Goal: Ask a question

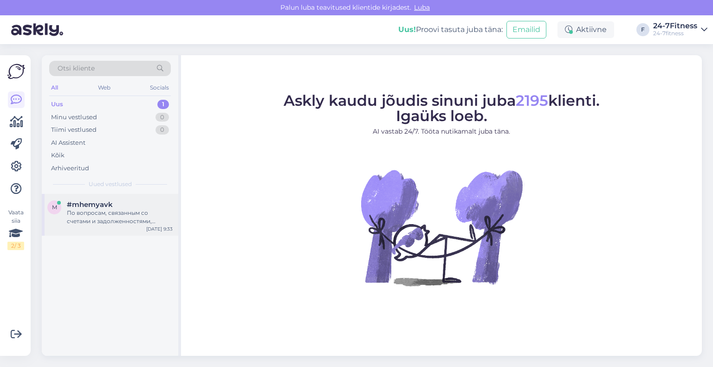
click at [100, 213] on div "По вопросам, связанным со счетами и задолженностями, пожалуйста, свяжитесь с на…" at bounding box center [120, 217] width 106 height 17
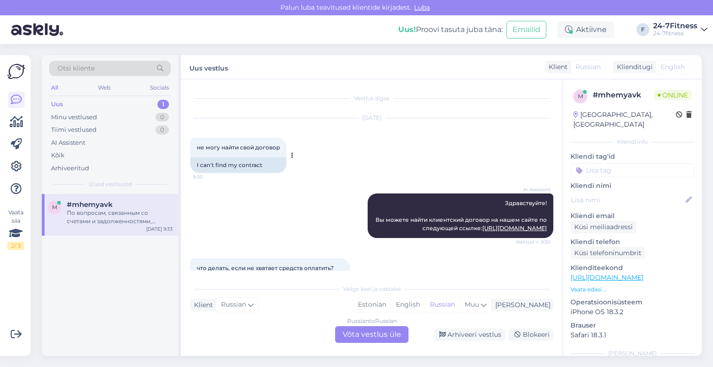
click at [281, 150] on div "не могу найти свой договор 9:30" at bounding box center [238, 147] width 96 height 19
drag, startPoint x: 280, startPoint y: 148, endPoint x: 188, endPoint y: 148, distance: 91.8
click at [188, 148] on div "Vestlus algas [DATE] не могу найти свой договор 9:30 I can't find my contract A…" at bounding box center [371, 217] width 381 height 276
copy span "не могу найти свой договор"
drag, startPoint x: 543, startPoint y: 236, endPoint x: 480, endPoint y: 205, distance: 70.5
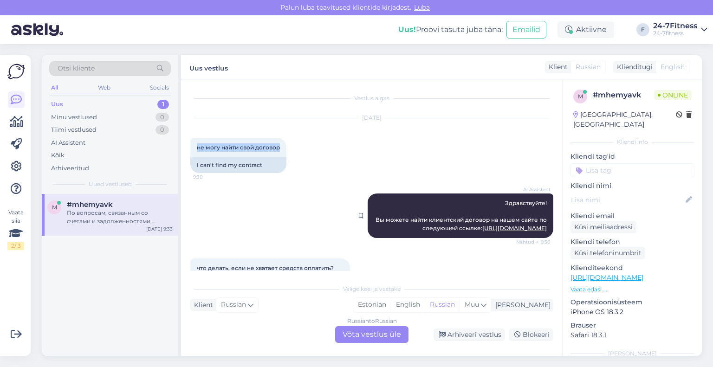
click at [480, 205] on div "AI Assistent Здравствуйте! Вы можете найти клиентский договор на нашем сайте по…" at bounding box center [460, 215] width 186 height 45
copy span "Здравствуйте! Вы можете найти клиентский договор на нашем сайте по следующей сс…"
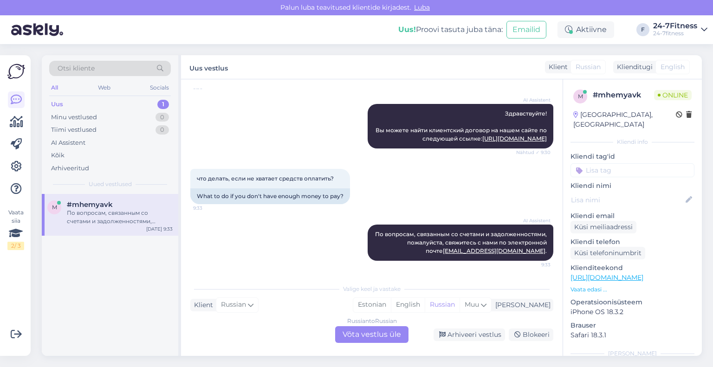
scroll to position [97, 0]
drag, startPoint x: 340, startPoint y: 180, endPoint x: 197, endPoint y: 182, distance: 142.9
click at [197, 182] on div "что делать, если не хватает средств оплатить? 9:33" at bounding box center [270, 178] width 160 height 19
copy span "что делать, если не хватает средств оплатить?"
drag, startPoint x: 540, startPoint y: 252, endPoint x: 354, endPoint y: 225, distance: 188.0
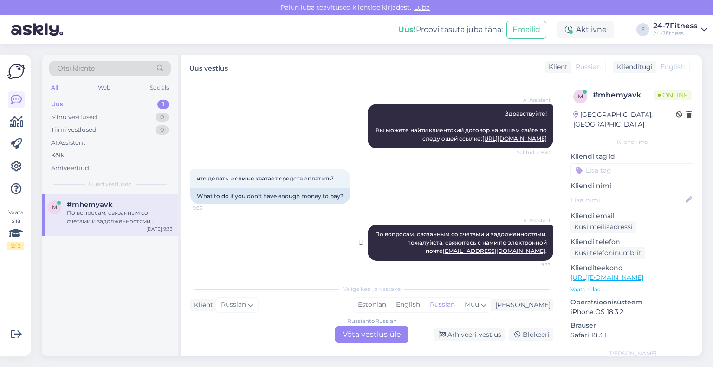
click at [367, 225] on div "AI Assistent По вопросам, связанным со счетами и задолженностями, пожалуйста, с…" at bounding box center [460, 243] width 186 height 36
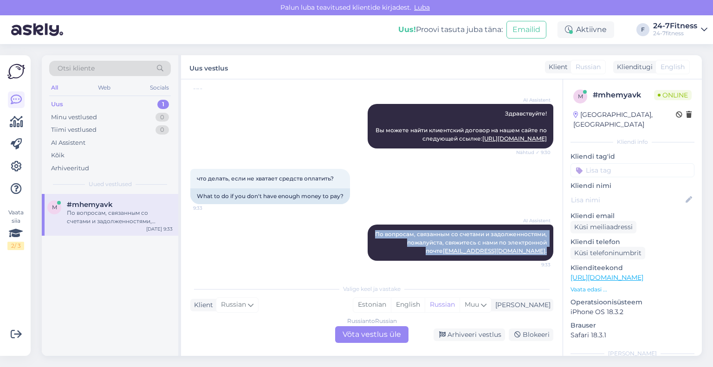
drag, startPoint x: 371, startPoint y: 231, endPoint x: 549, endPoint y: 259, distance: 180.4
click at [549, 259] on div "Vestlus algas [DATE] не могу найти свой договор 9:30 I can't find my contract A…" at bounding box center [375, 180] width 371 height 182
copy span "По вопросам, связанным со счетами и задолженностями, пожалуйста, свяжитесь с на…"
click at [461, 336] on div "Arhiveeri vestlus" at bounding box center [468, 334] width 71 height 13
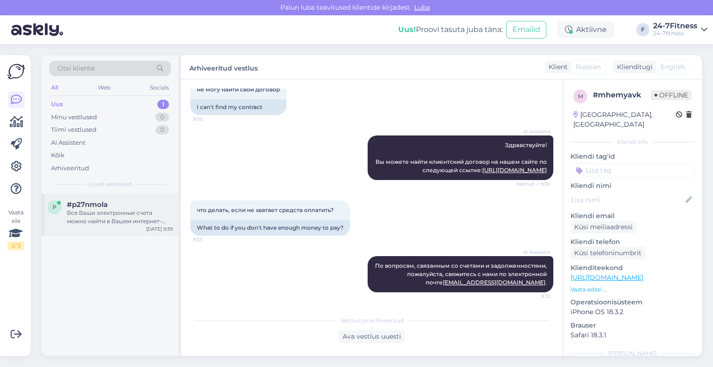
click at [104, 227] on div "p #p27nmola Все Ваши электронные счета можно найти в Вашем интернет-банке в раз…" at bounding box center [110, 215] width 136 height 42
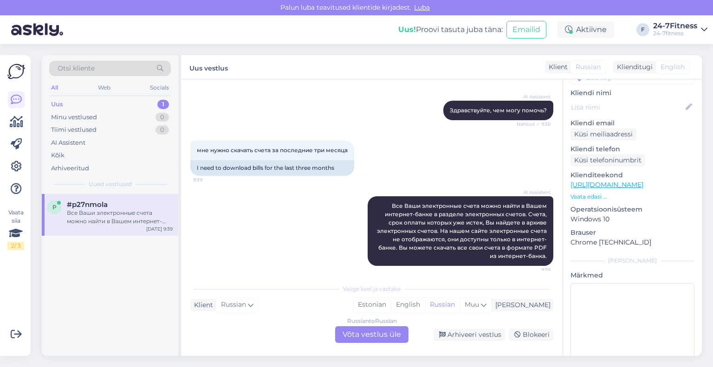
scroll to position [97, 0]
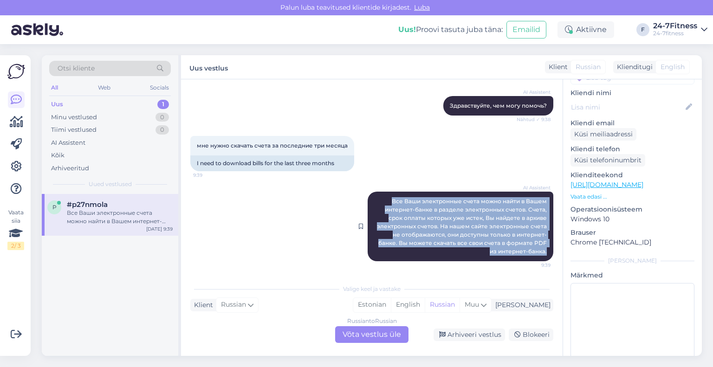
drag, startPoint x: 542, startPoint y: 251, endPoint x: 371, endPoint y: 203, distance: 177.7
click at [371, 203] on div "AI Assistent Все Ваши электронные счета можно найти в Вашем интернет-банке в ра…" at bounding box center [460, 227] width 186 height 70
copy span "Все Ваши электронные счета можно найти в Вашем интернет-банке в разделе электро…"
click at [478, 339] on div "Arhiveeri vestlus" at bounding box center [468, 334] width 71 height 13
